Goal: Check status

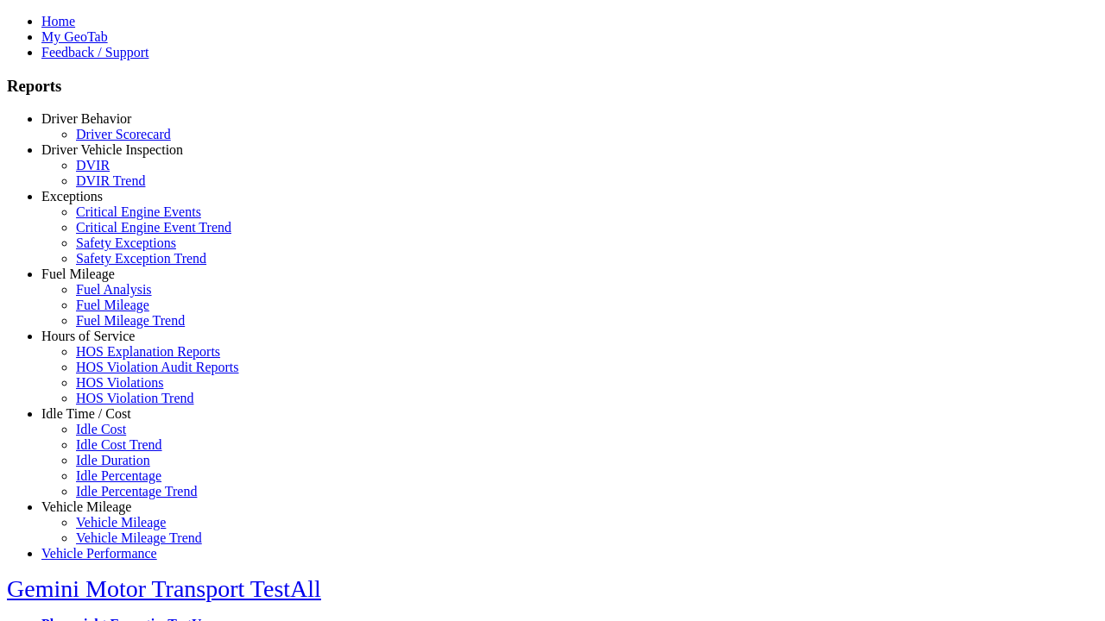
click at [99, 344] on link "Hours of Service" at bounding box center [87, 336] width 93 height 15
click at [112, 406] on link "HOS Violation Trend" at bounding box center [135, 398] width 118 height 15
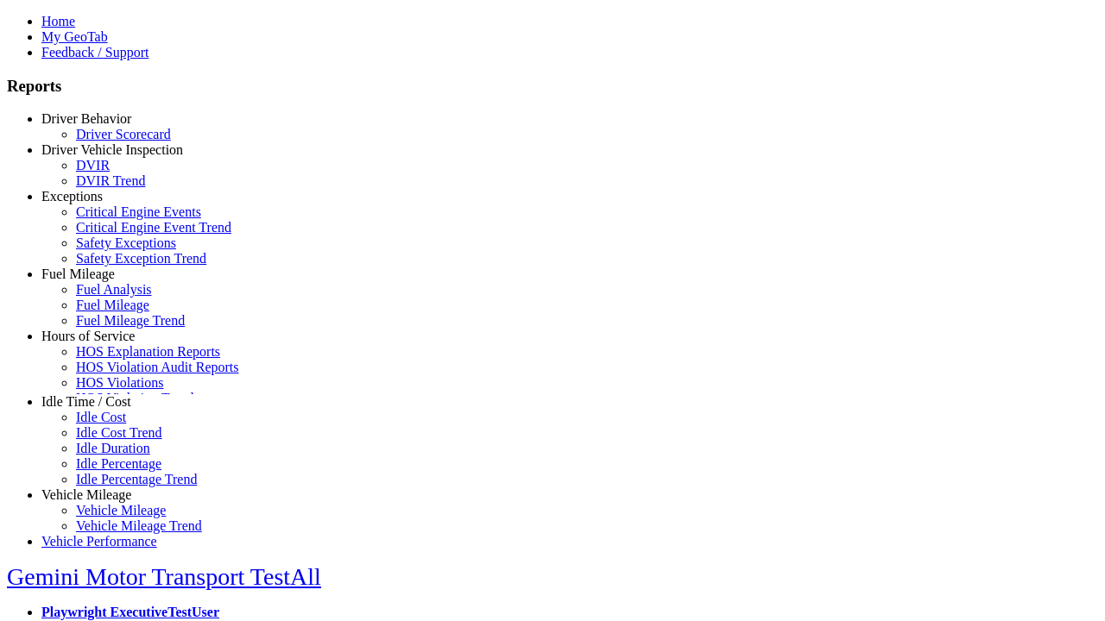
type input "*********"
